Goal: Transaction & Acquisition: Purchase product/service

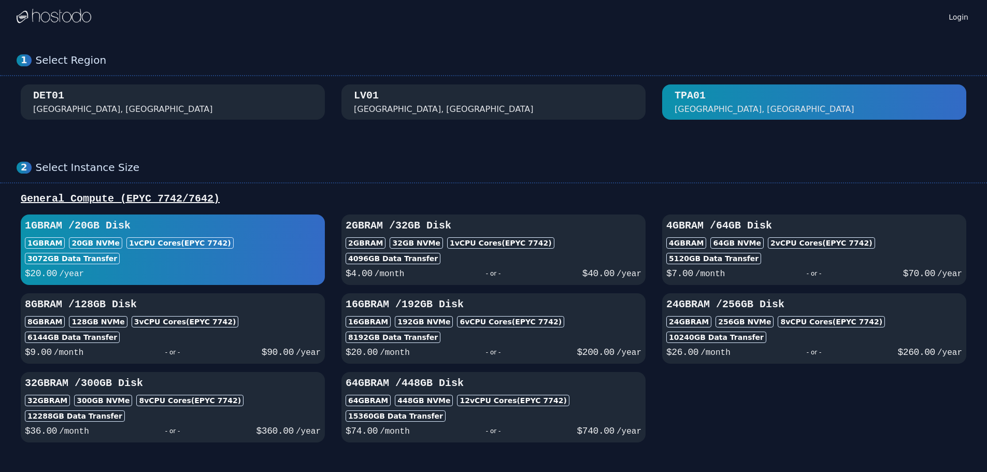
click at [442, 108] on div "[GEOGRAPHIC_DATA], [GEOGRAPHIC_DATA]" at bounding box center [493, 102] width 279 height 27
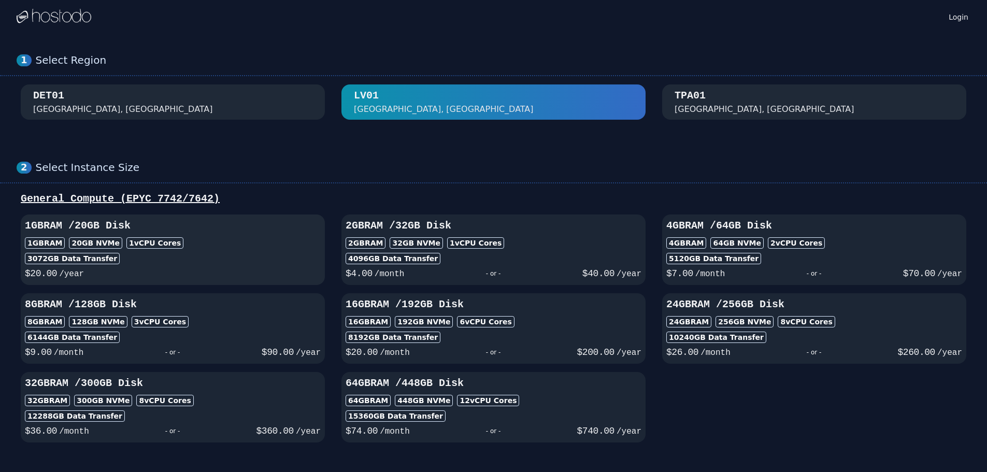
click at [265, 242] on div "1GB RAM 20 GB NVMe 1 vCPU Cores" at bounding box center [173, 242] width 296 height 11
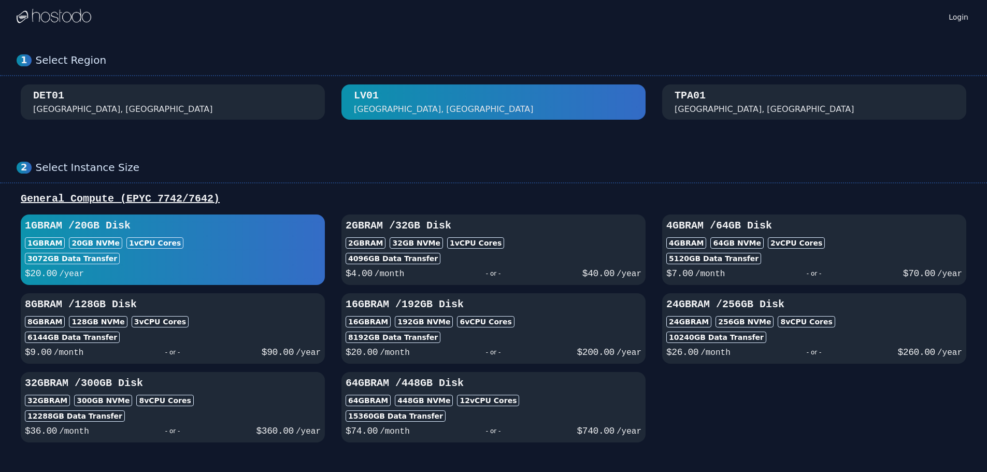
click at [260, 239] on div "1GB RAM 20 GB NVMe 1 vCPU Cores" at bounding box center [173, 242] width 296 height 11
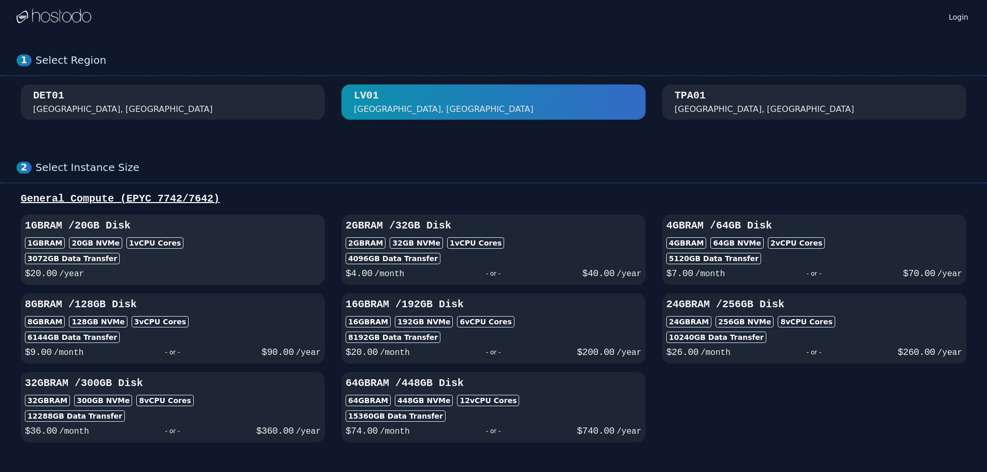
click at [260, 239] on div "1GB RAM 20 GB NVMe 1 vCPU Cores" at bounding box center [173, 242] width 296 height 11
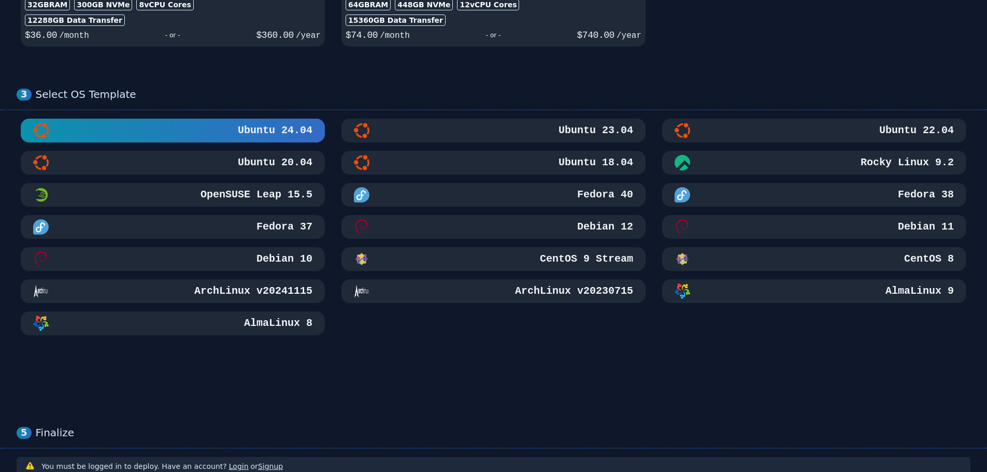
scroll to position [392, 0]
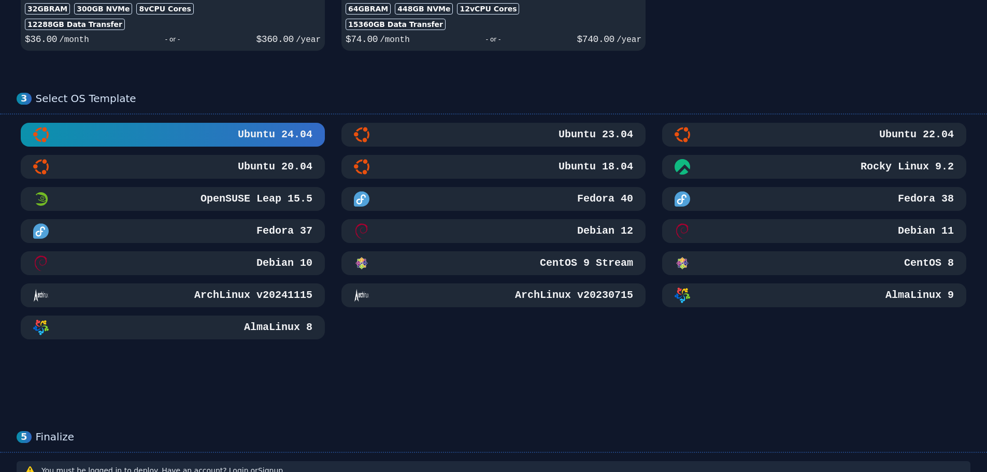
click at [541, 226] on div "Debian 12" at bounding box center [493, 231] width 279 height 16
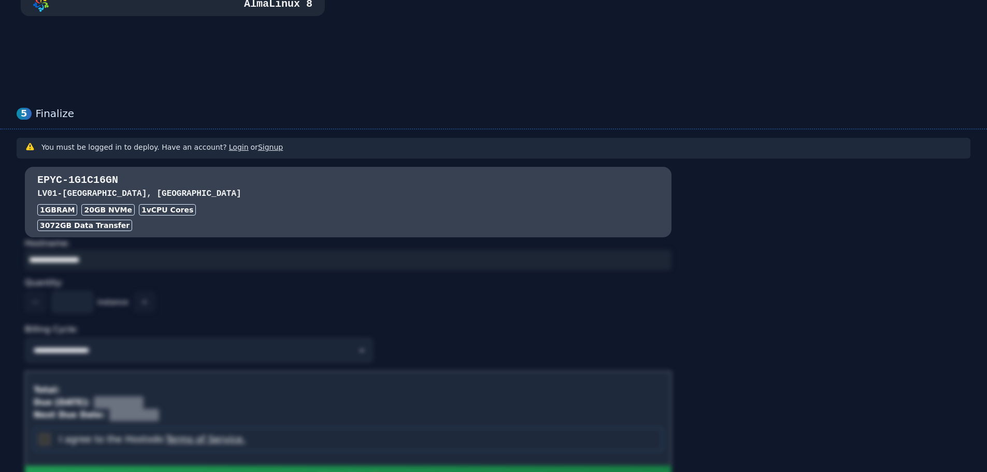
scroll to position [806, 0]
